Goal: Navigation & Orientation: Go to known website

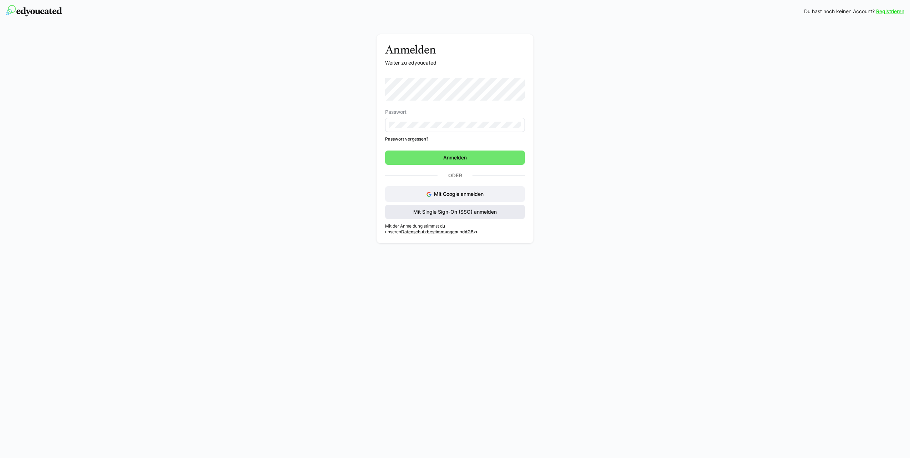
click at [466, 216] on span "Mit Single Sign-On (SSO) anmelden" at bounding box center [455, 212] width 140 height 14
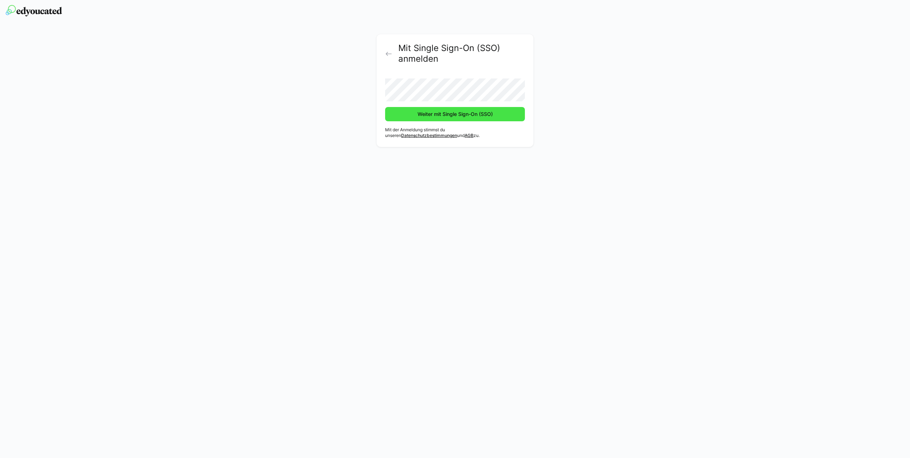
click at [461, 112] on span "Weiter mit Single Sign-On (SSO)" at bounding box center [454, 114] width 77 height 7
